Goal: Use online tool/utility: Utilize a website feature to perform a specific function

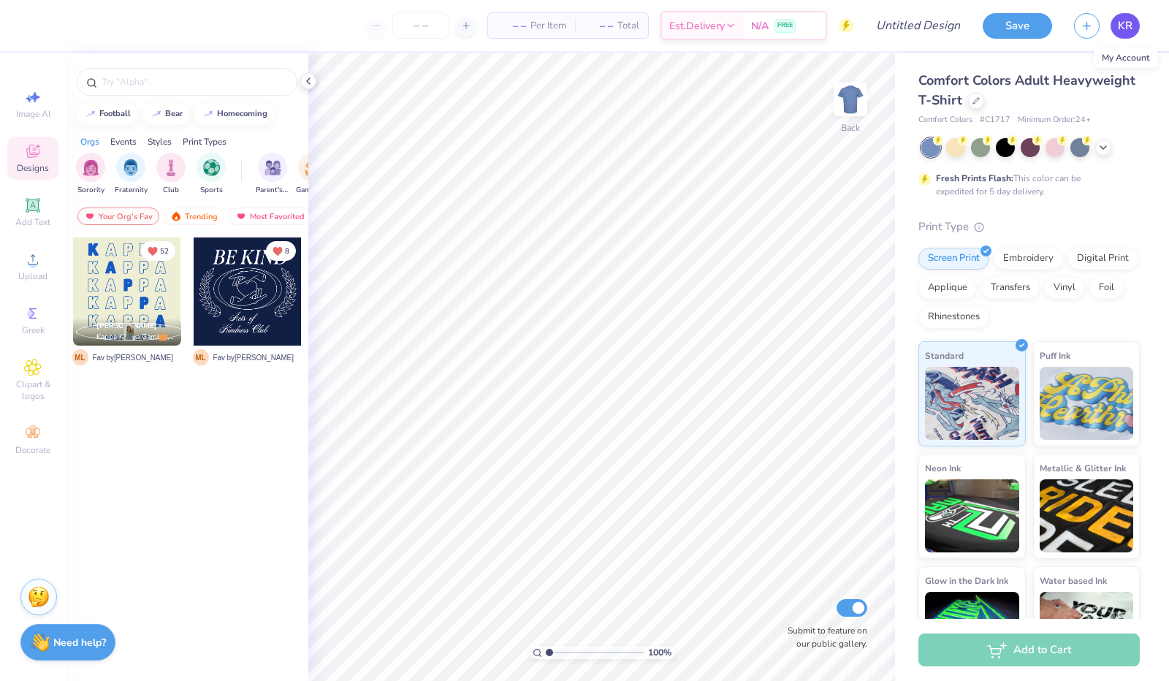
click at [1121, 34] on link "KR" at bounding box center [1124, 26] width 29 height 26
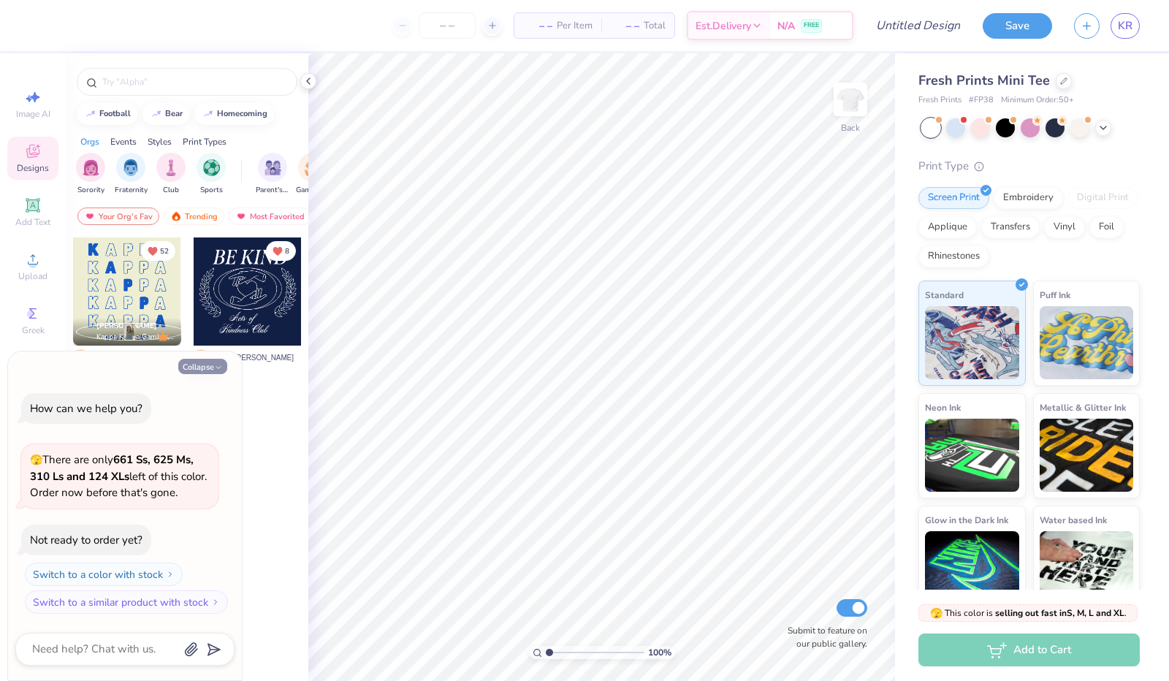
click at [210, 373] on button "Collapse" at bounding box center [202, 366] width 49 height 15
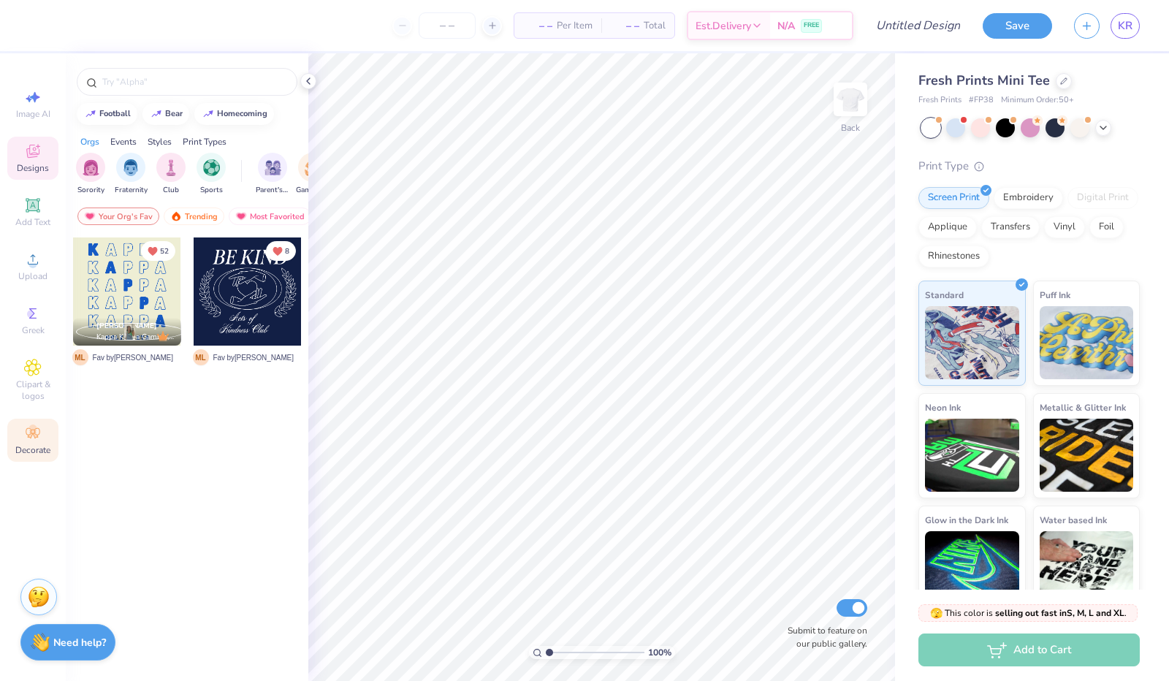
click at [32, 433] on icon at bounding box center [33, 433] width 14 height 10
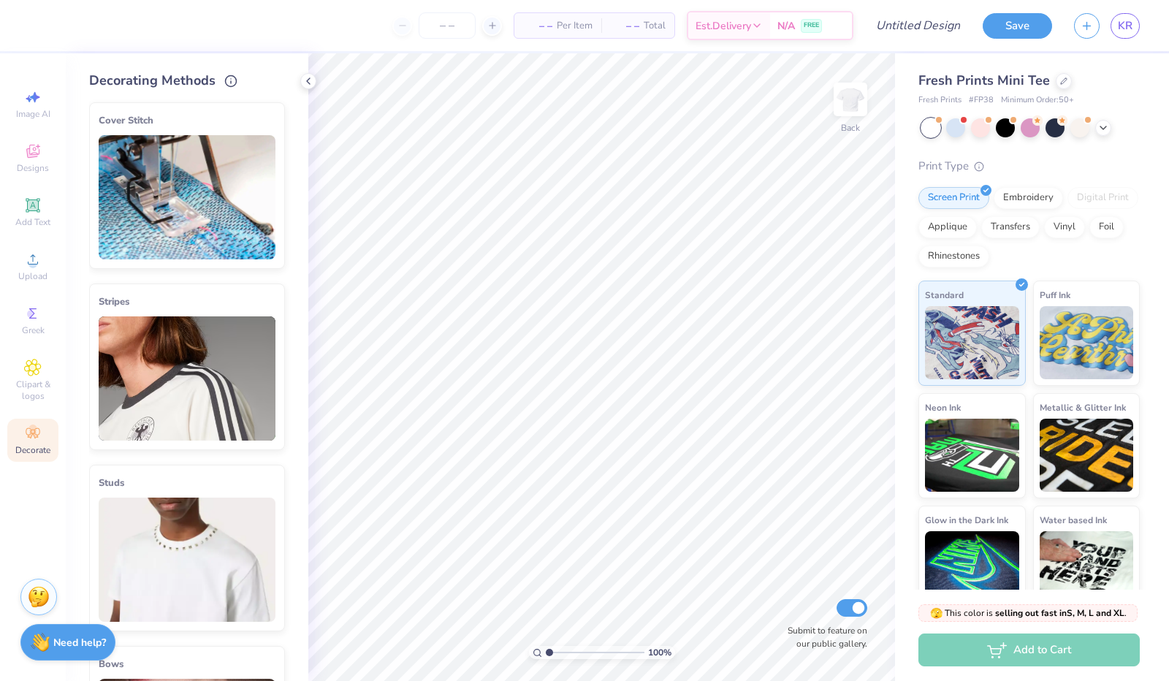
click at [183, 172] on img at bounding box center [187, 197] width 177 height 124
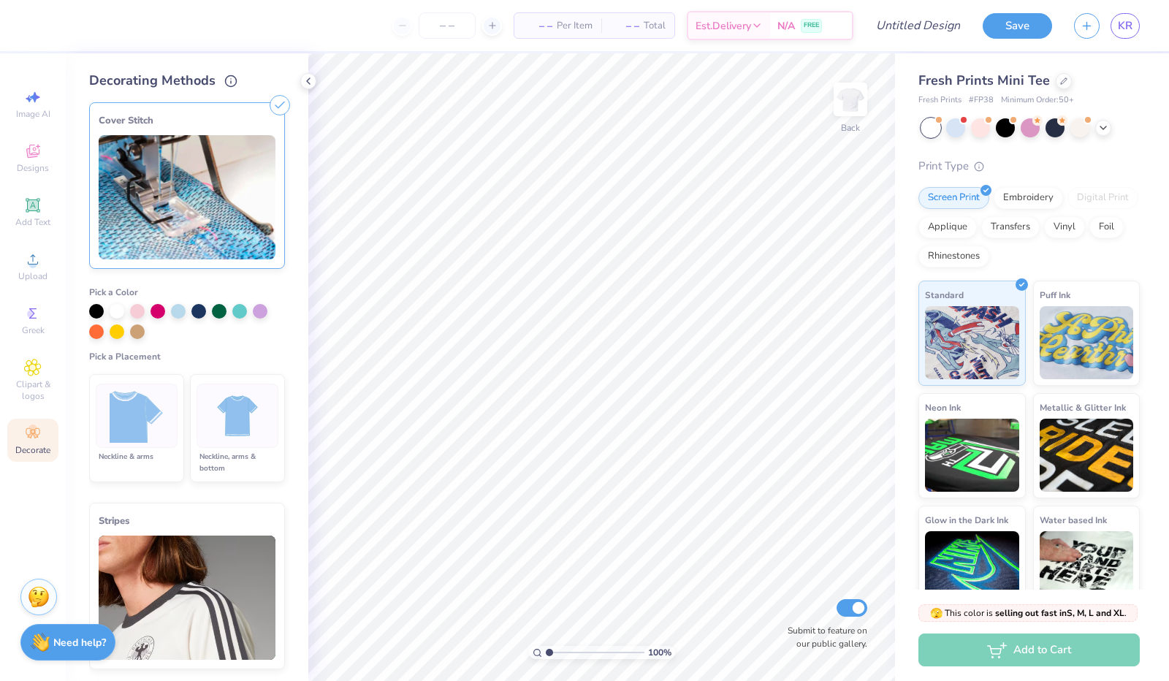
click at [240, 433] on img at bounding box center [237, 416] width 55 height 55
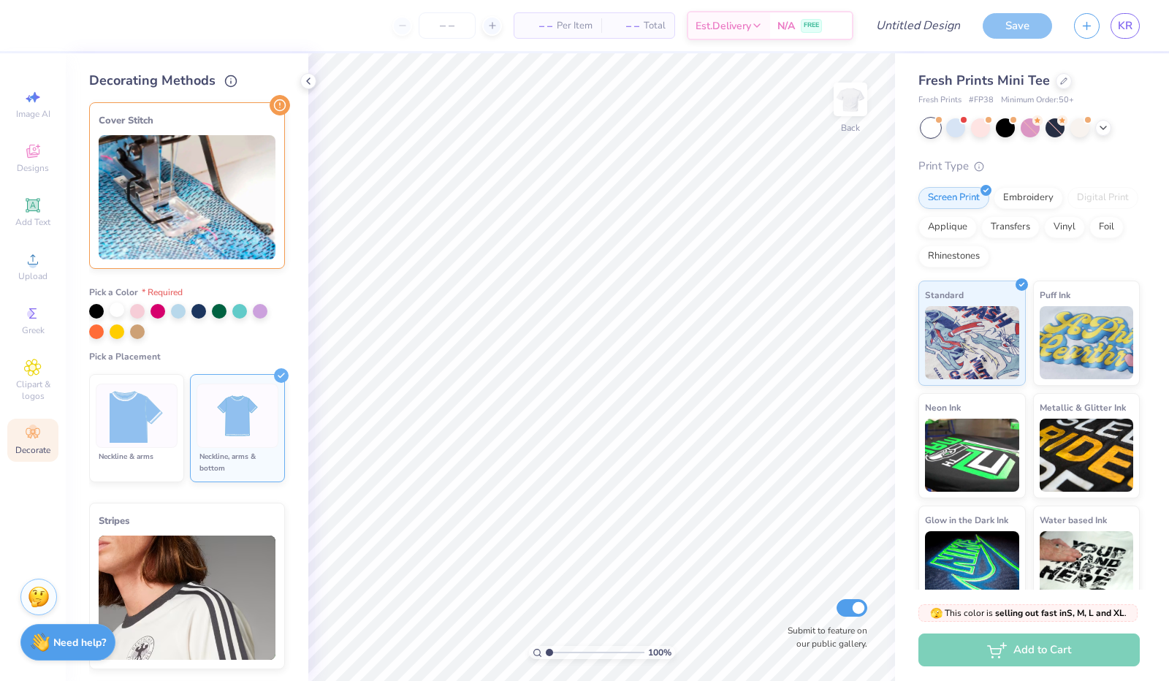
click at [117, 311] on div at bounding box center [117, 309] width 15 height 15
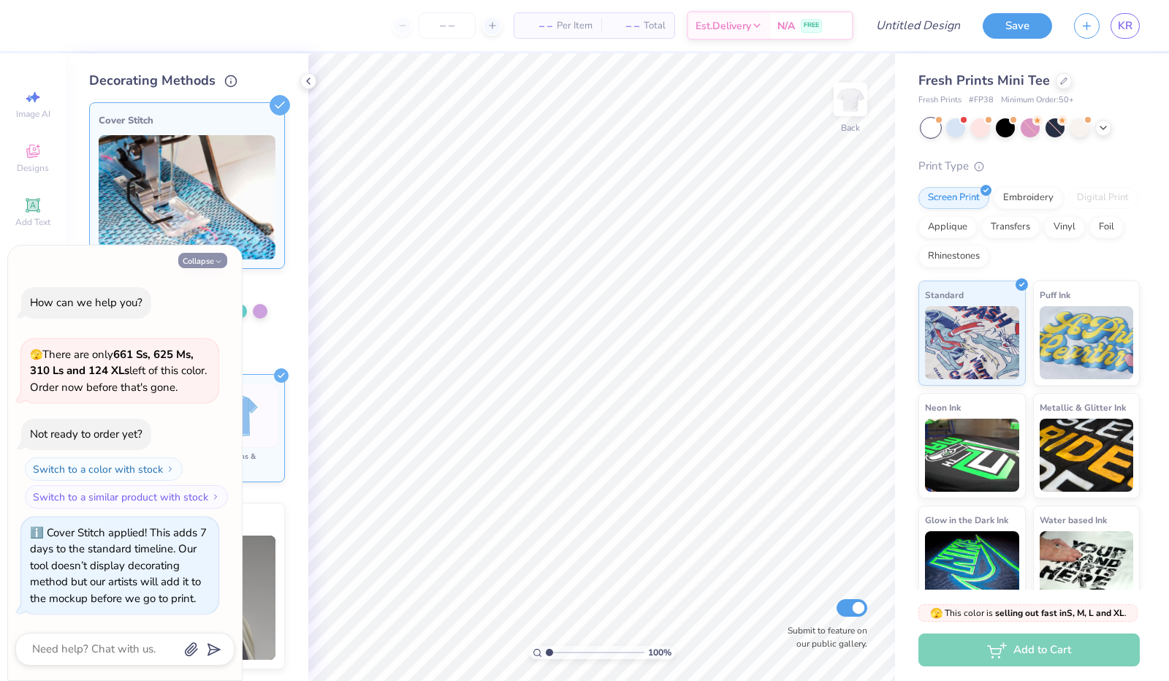
click at [196, 259] on button "Collapse" at bounding box center [202, 260] width 49 height 15
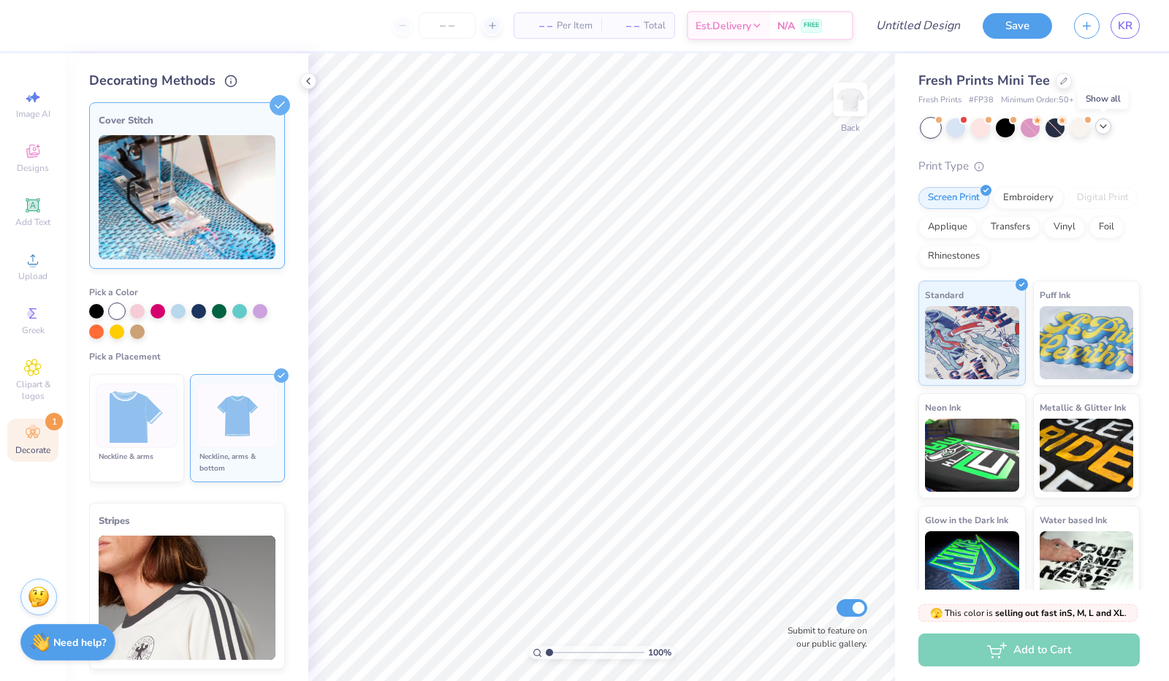
click at [1103, 125] on icon at bounding box center [1103, 127] width 12 height 12
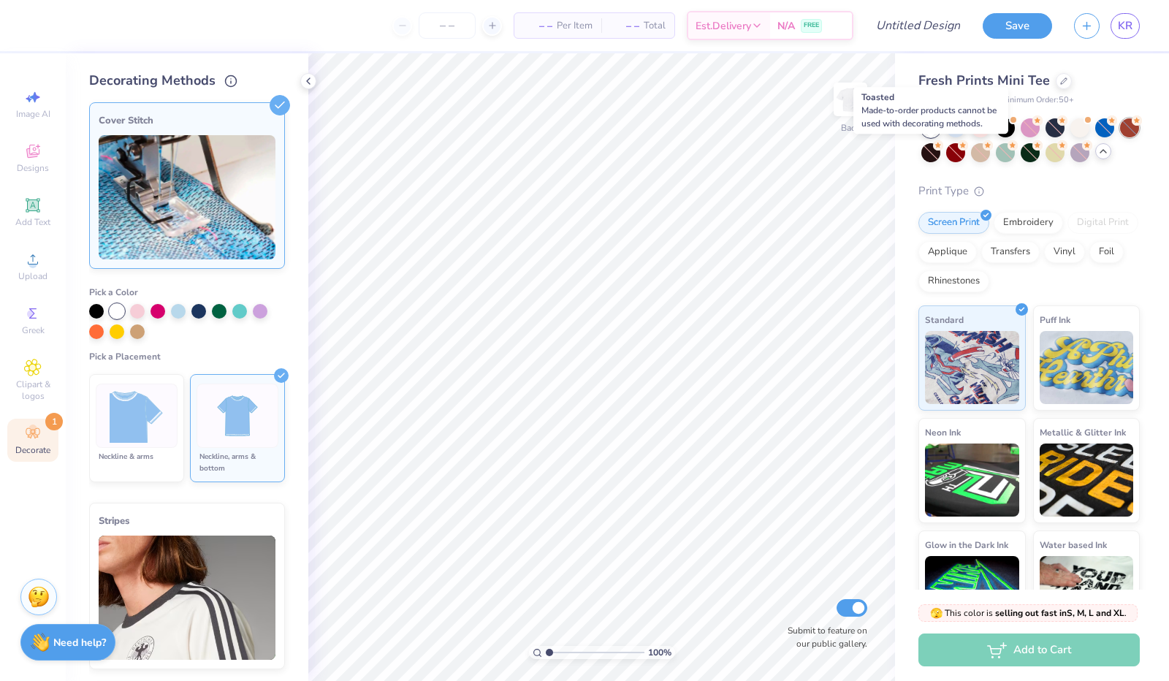
click at [1120, 137] on div at bounding box center [1129, 127] width 19 height 19
click at [965, 154] on div at bounding box center [955, 152] width 19 height 19
click at [930, 126] on div at bounding box center [930, 127] width 19 height 19
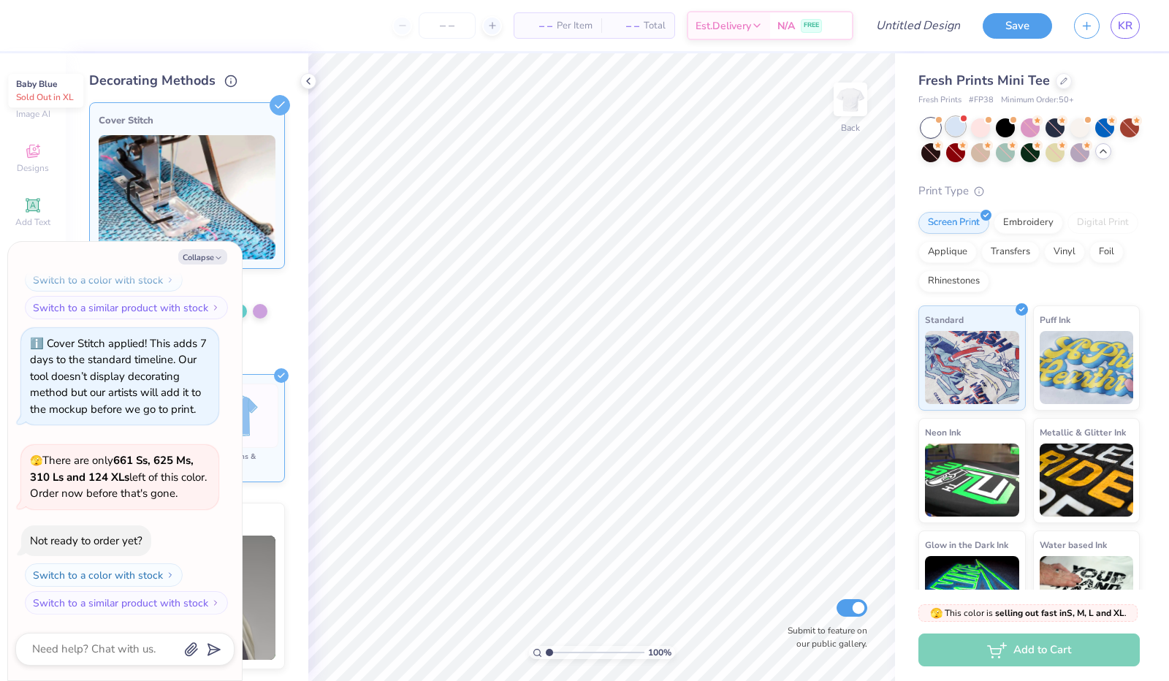
click at [958, 129] on div at bounding box center [955, 126] width 19 height 19
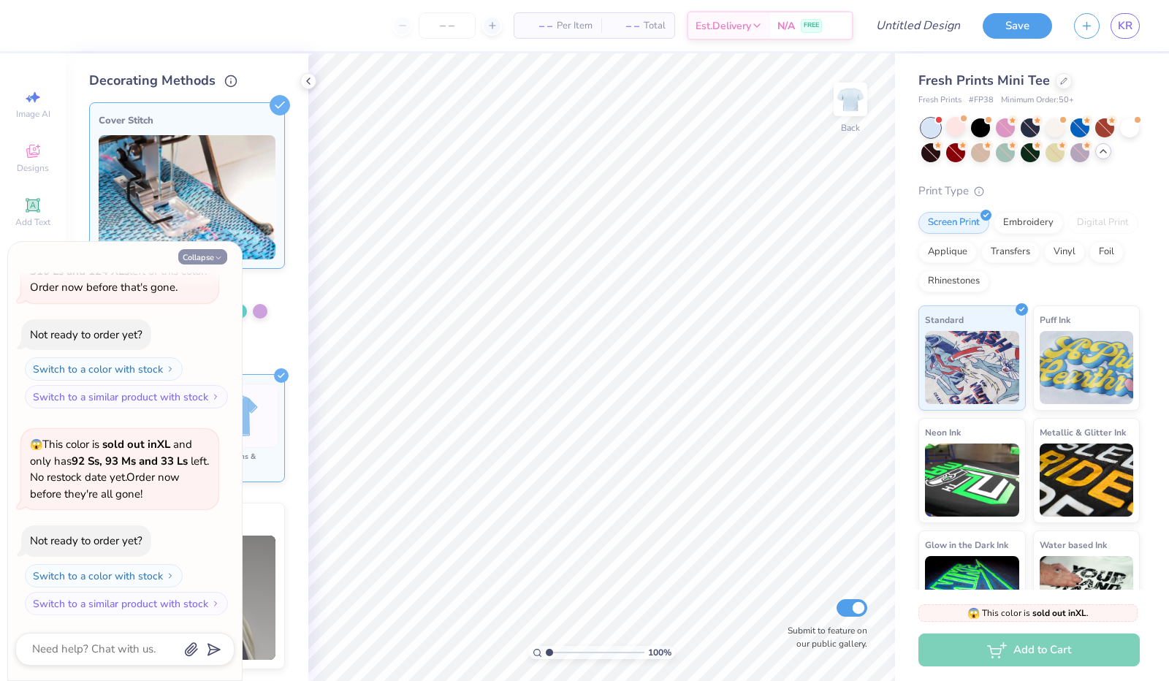
click at [194, 252] on button "Collapse" at bounding box center [202, 256] width 49 height 15
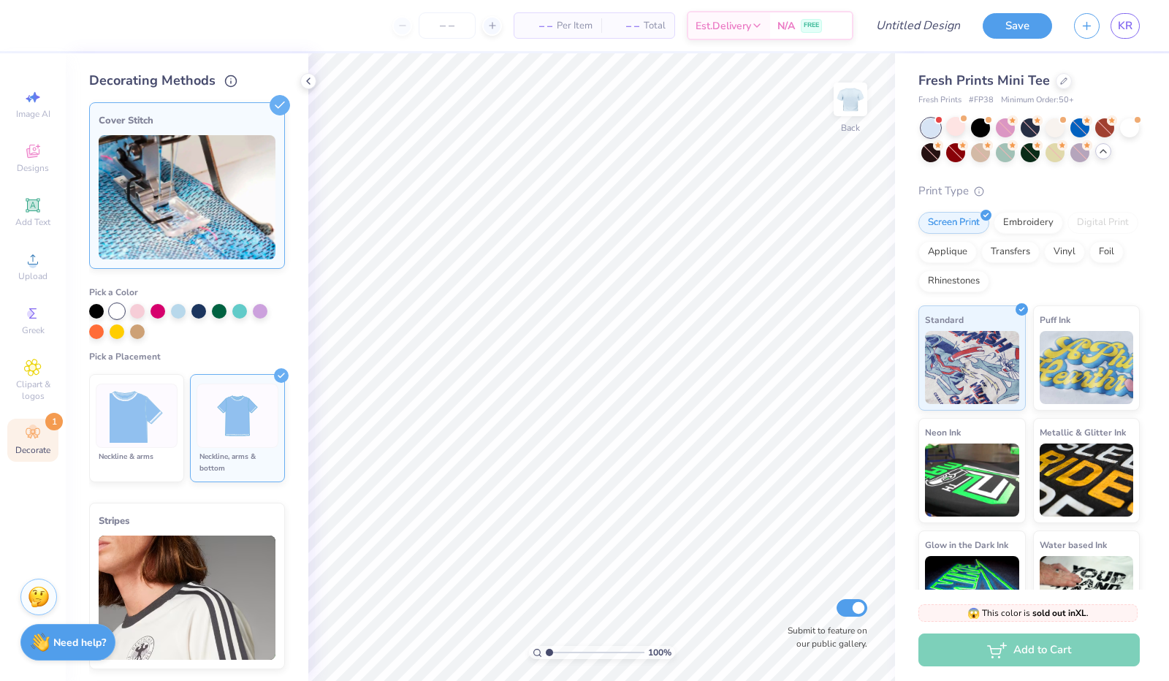
click at [139, 413] on img at bounding box center [137, 416] width 55 height 55
click at [221, 422] on img at bounding box center [237, 416] width 55 height 55
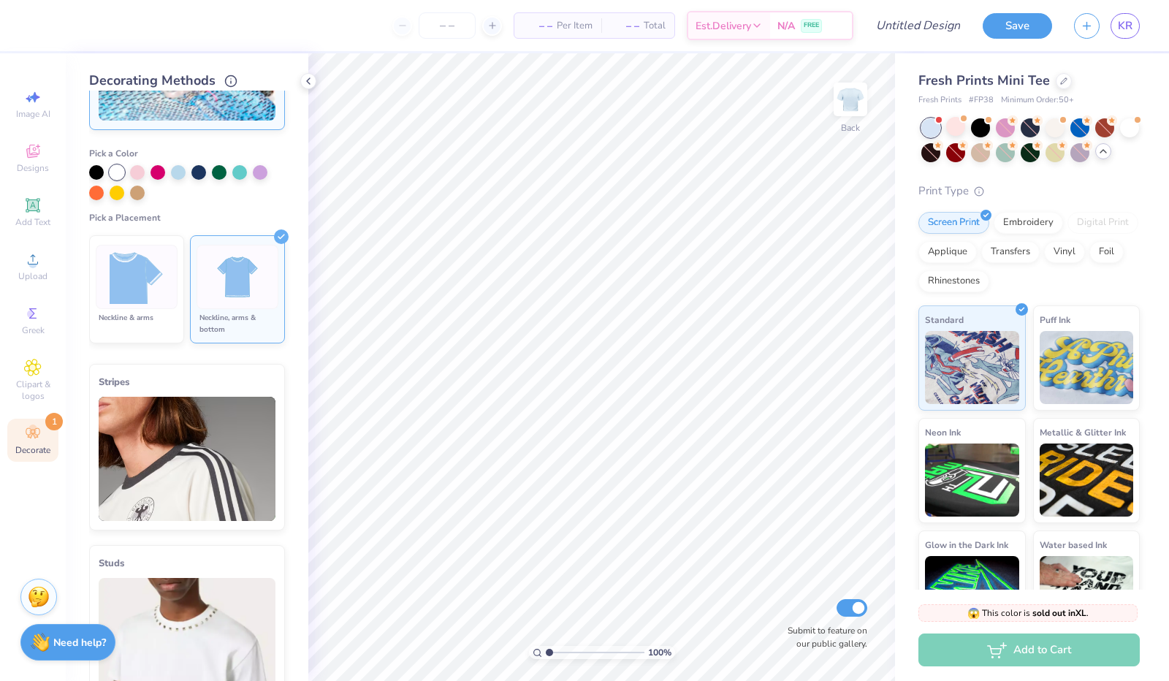
scroll to position [0, 0]
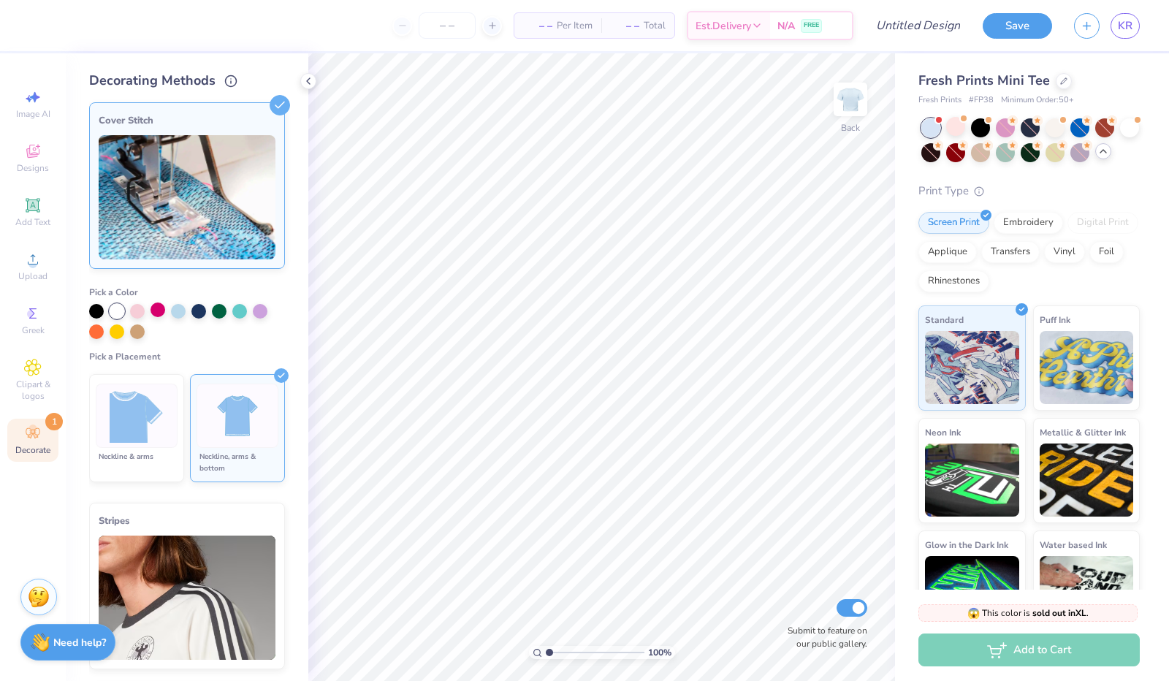
click at [159, 312] on div at bounding box center [157, 309] width 15 height 15
click at [1120, 136] on div at bounding box center [1129, 126] width 19 height 19
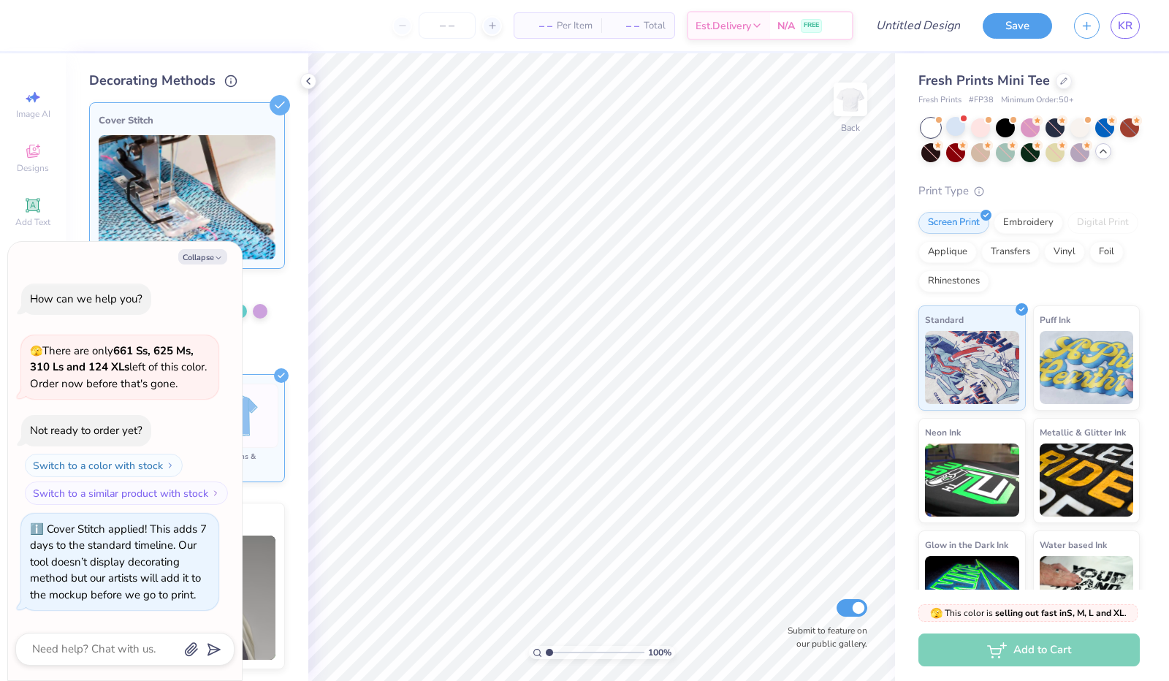
scroll to position [581, 0]
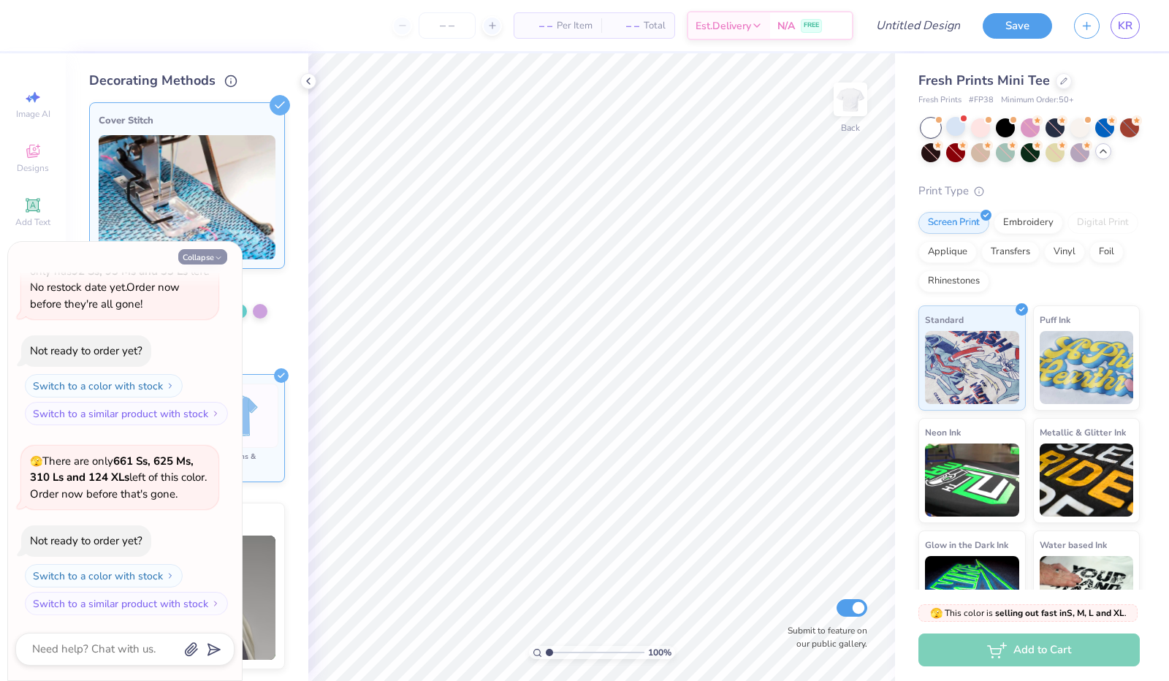
click at [212, 257] on button "Collapse" at bounding box center [202, 256] width 49 height 15
type textarea "x"
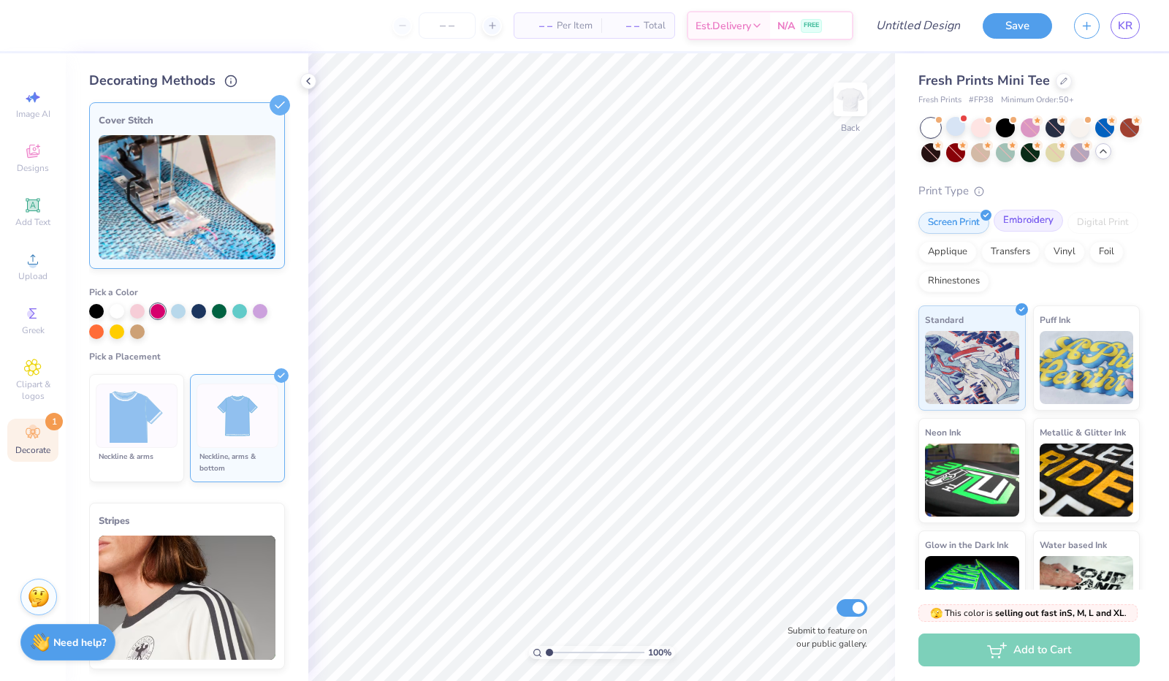
click at [1034, 232] on div "Embroidery" at bounding box center [1027, 221] width 69 height 22
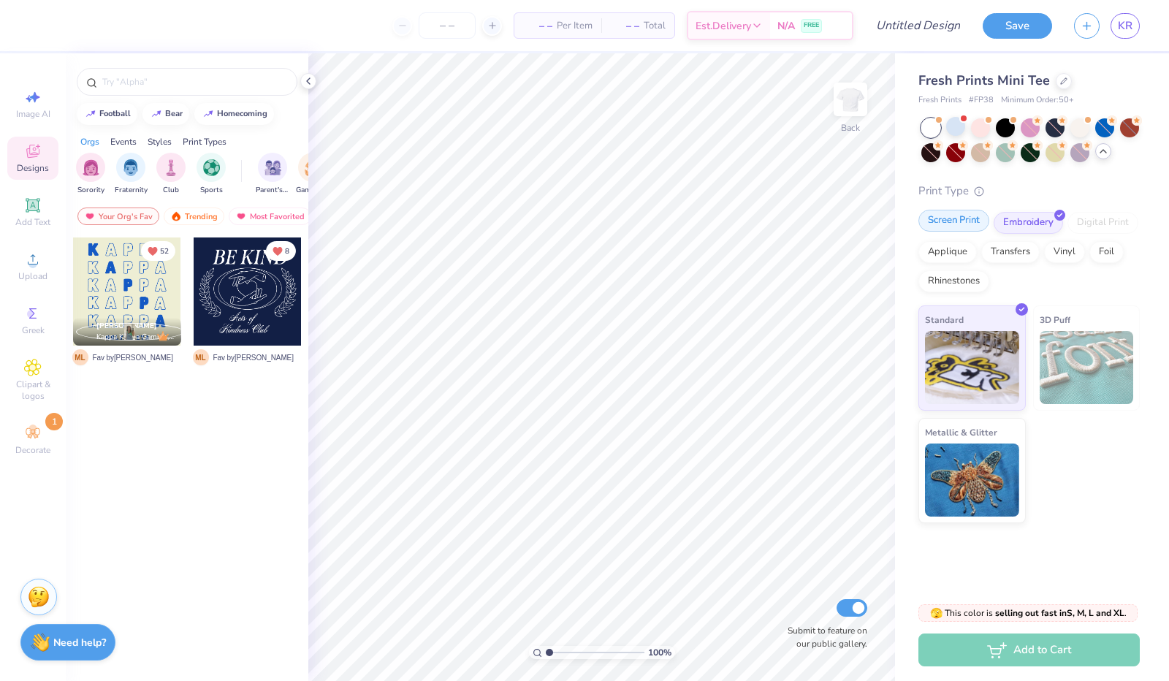
click at [967, 221] on div "Screen Print" at bounding box center [953, 221] width 71 height 22
